Goal: Find specific page/section: Find specific page/section

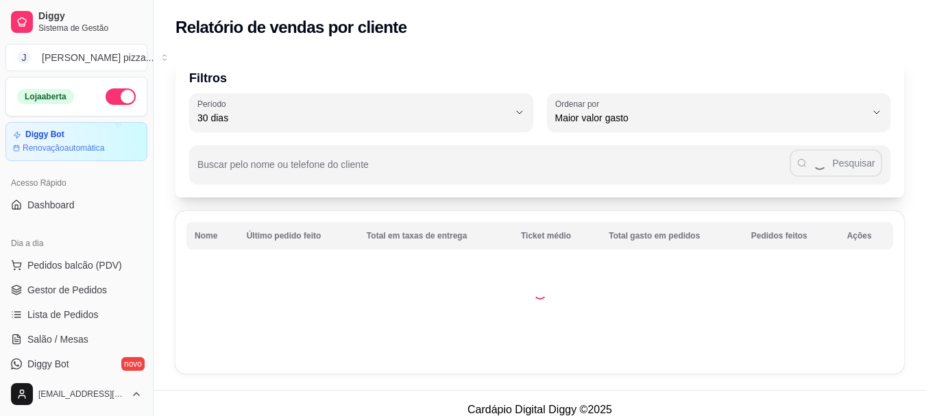
select select "30"
select select "HIGHEST_TOTAL_SPENT_WITH_ORDERS"
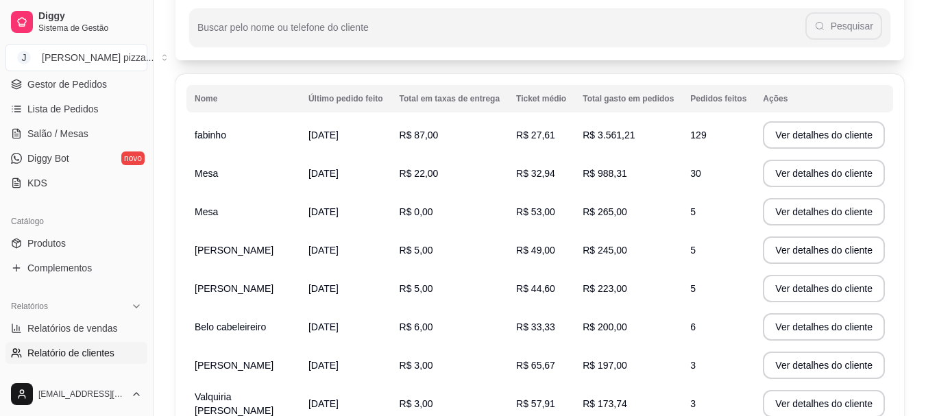
scroll to position [69, 0]
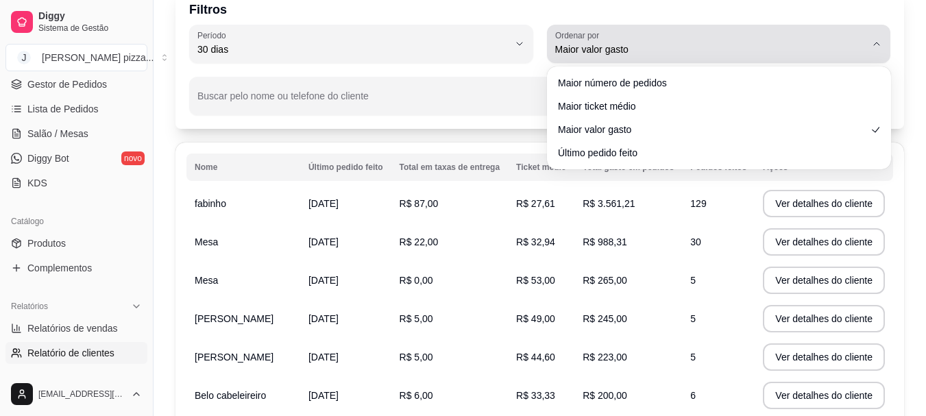
click at [670, 29] on button "Ordenar por Maior valor gasto" at bounding box center [719, 44] width 344 height 38
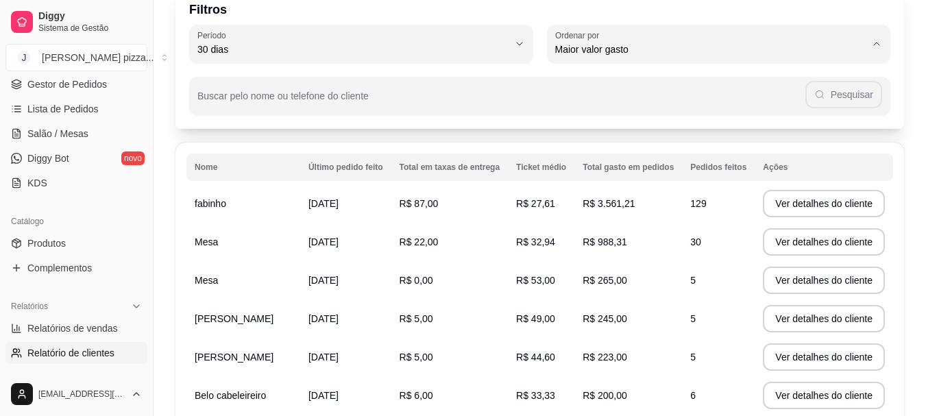
click at [426, 115] on div "Filtros 30 Período Hoje Ontem 7 dias 15 dias 30 dias 45 dias 60 dias Período 30…" at bounding box center [539, 57] width 729 height 143
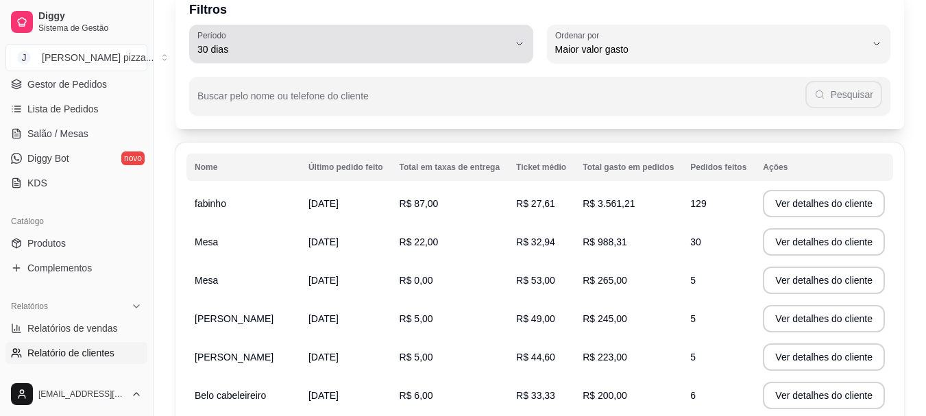
click at [408, 36] on div "30 dias" at bounding box center [352, 43] width 311 height 27
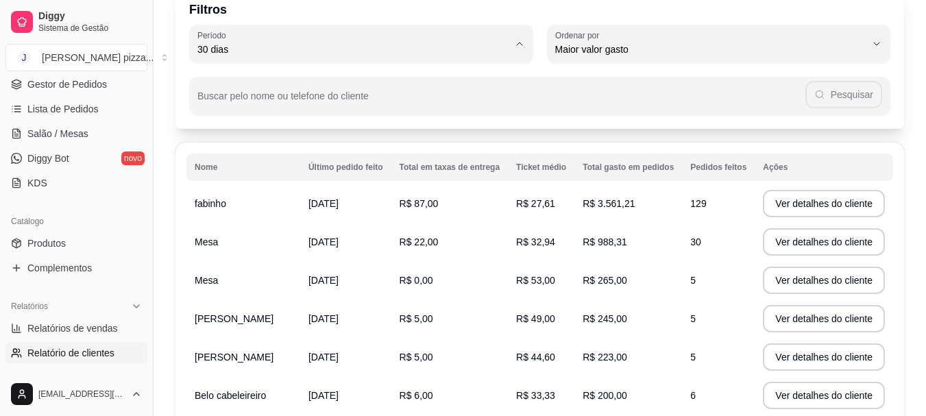
click at [376, 223] on span "60 dias" at bounding box center [354, 216] width 296 height 13
type input "60"
select select "60"
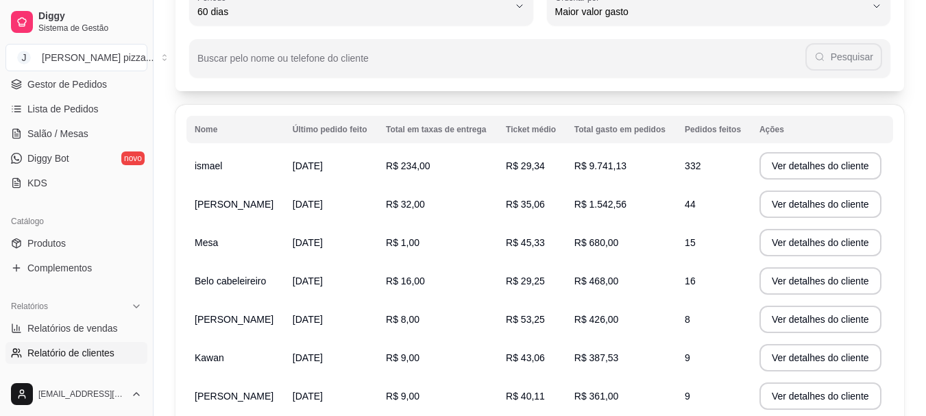
scroll to position [49, 0]
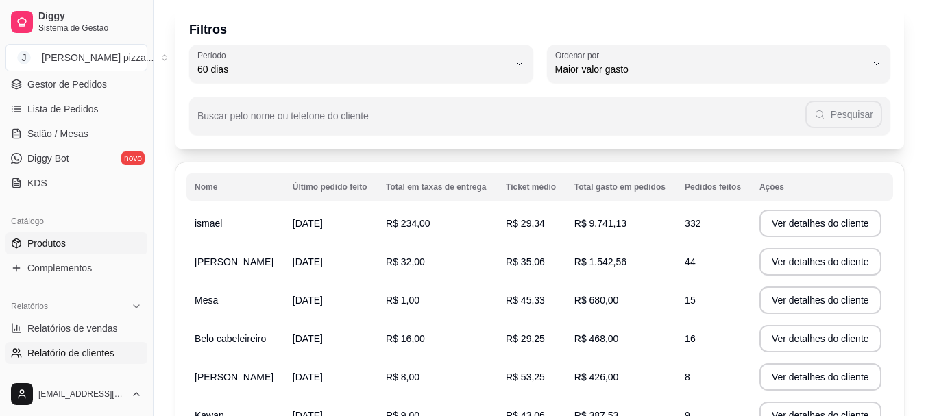
click at [61, 252] on link "Produtos" at bounding box center [76, 243] width 142 height 22
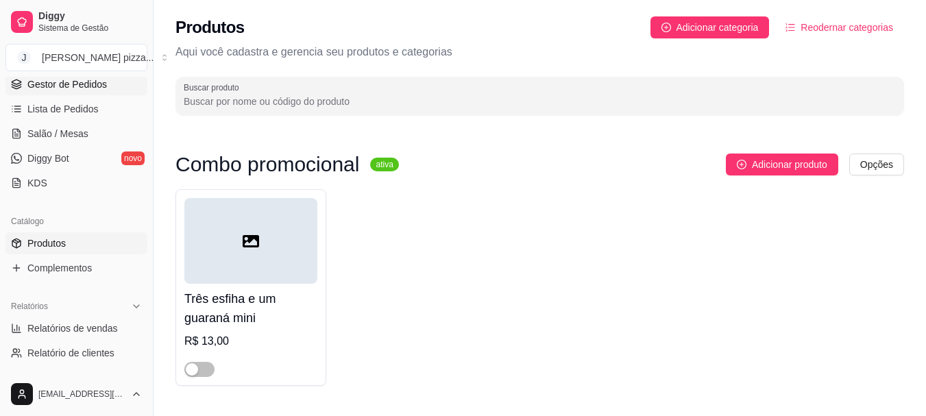
click at [95, 83] on span "Gestor de Pedidos" at bounding box center [67, 84] width 80 height 14
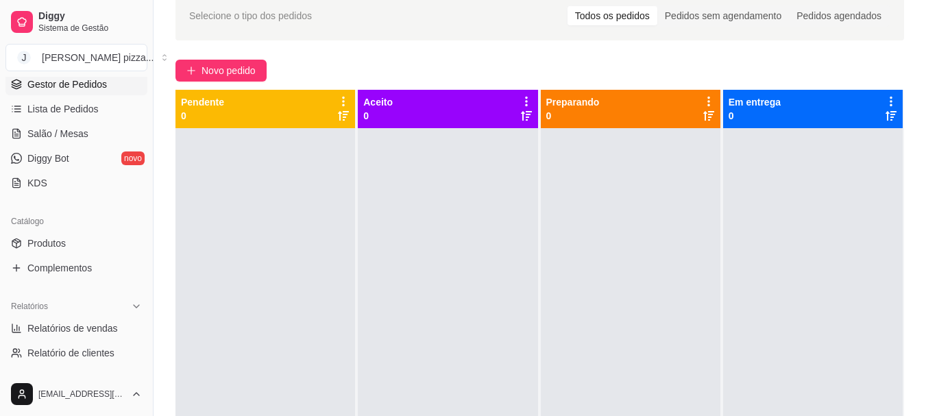
scroll to position [137, 0]
